Goal: Navigation & Orientation: Find specific page/section

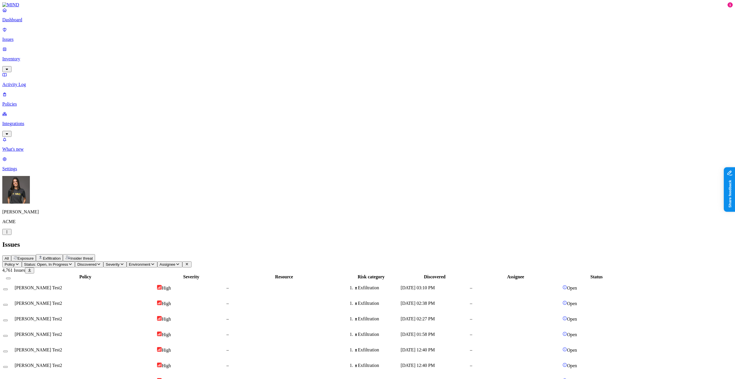
click at [154, 240] on h2 "Issues" at bounding box center [367, 244] width 731 height 8
